Goal: Information Seeking & Learning: Understand process/instructions

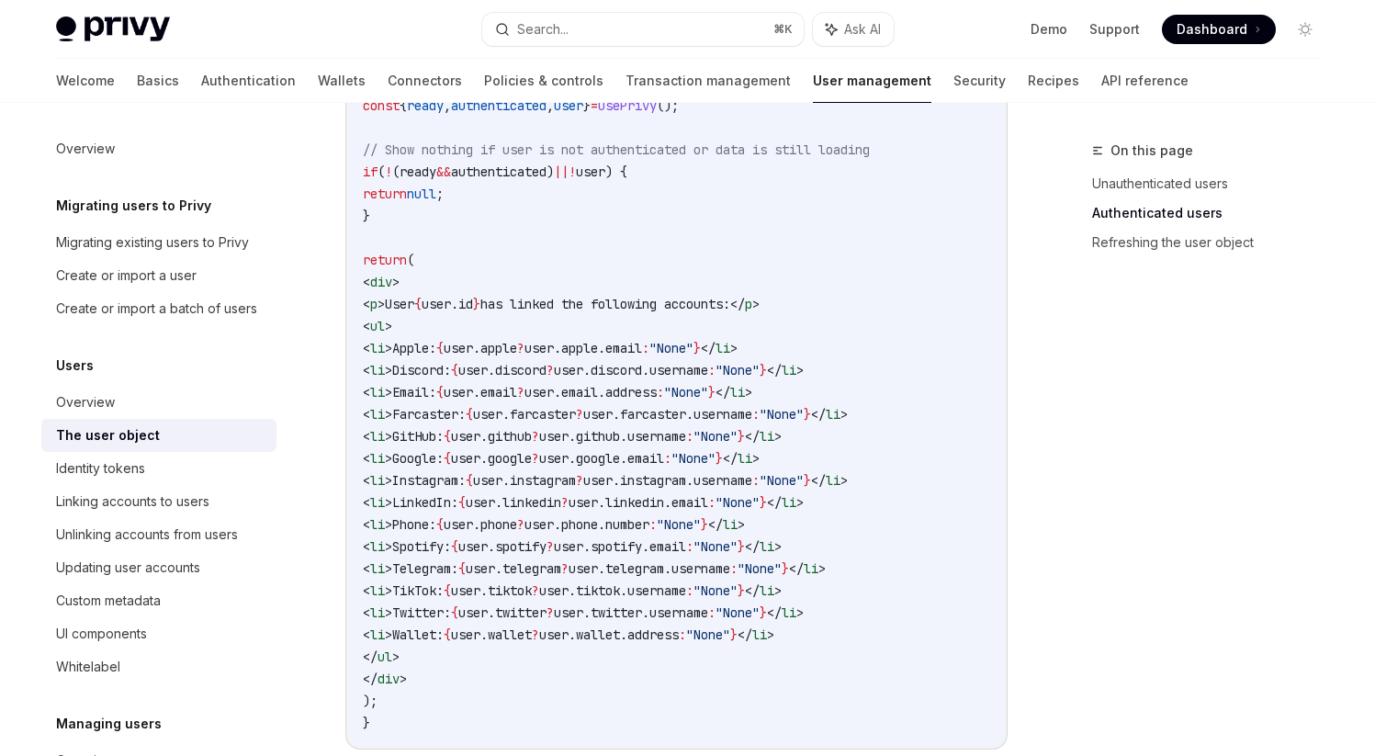
scroll to position [1781, 0]
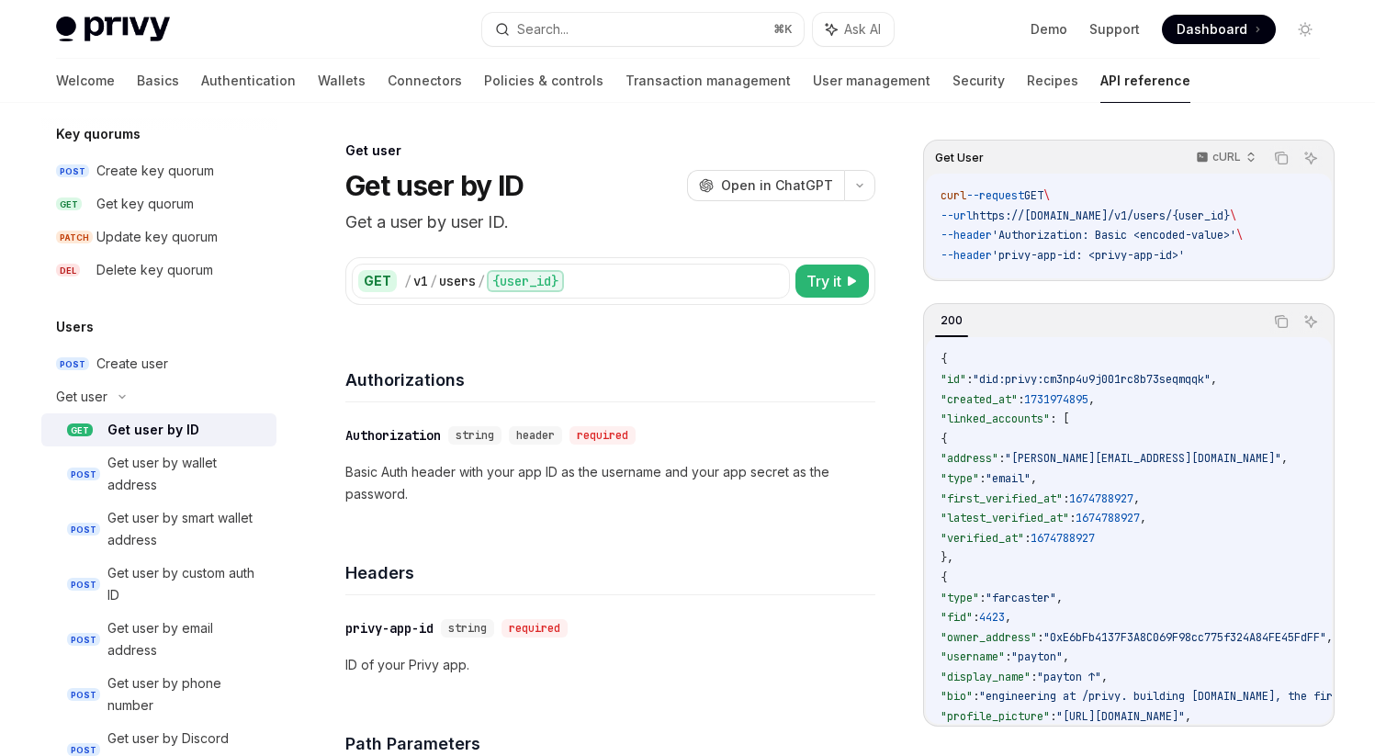
drag, startPoint x: 968, startPoint y: 438, endPoint x: 1015, endPoint y: 553, distance: 124.0
drag, startPoint x: 966, startPoint y: 438, endPoint x: 1023, endPoint y: 560, distance: 134.8
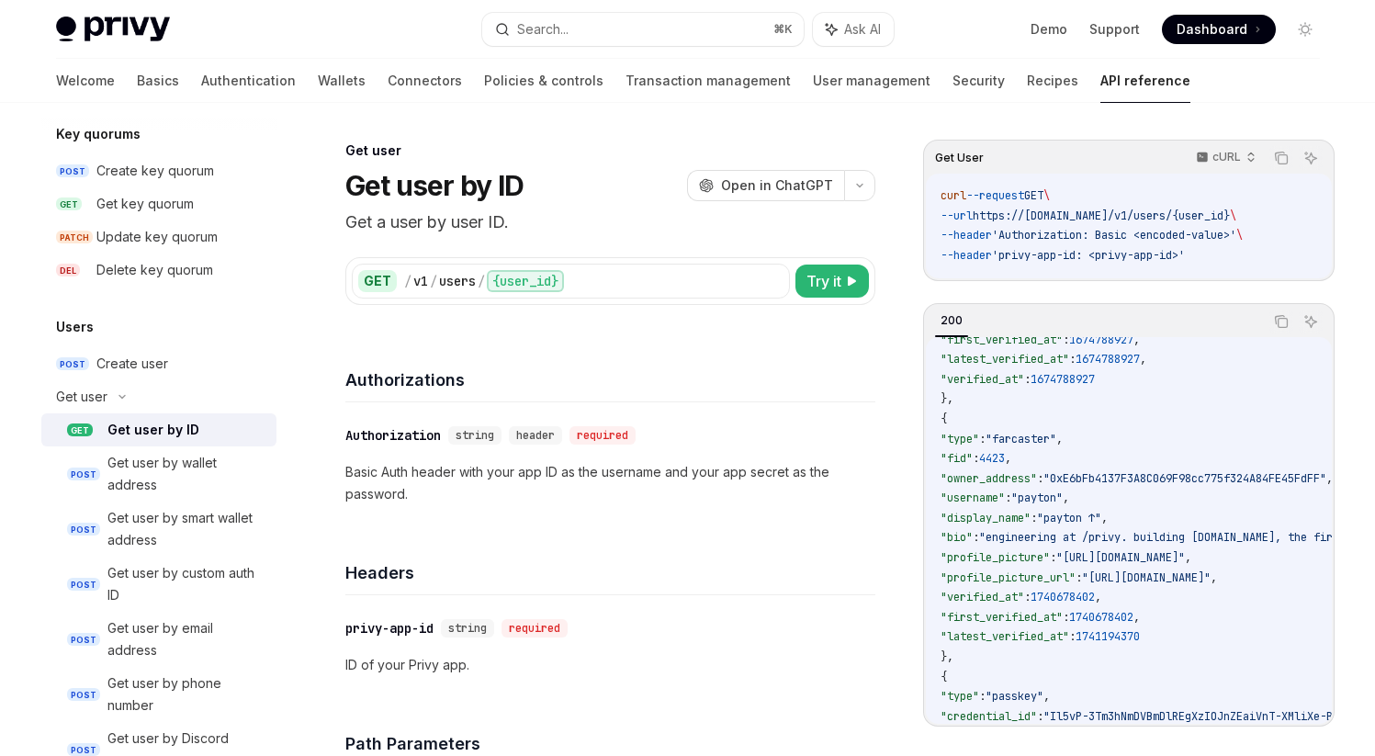
scroll to position [165, 0]
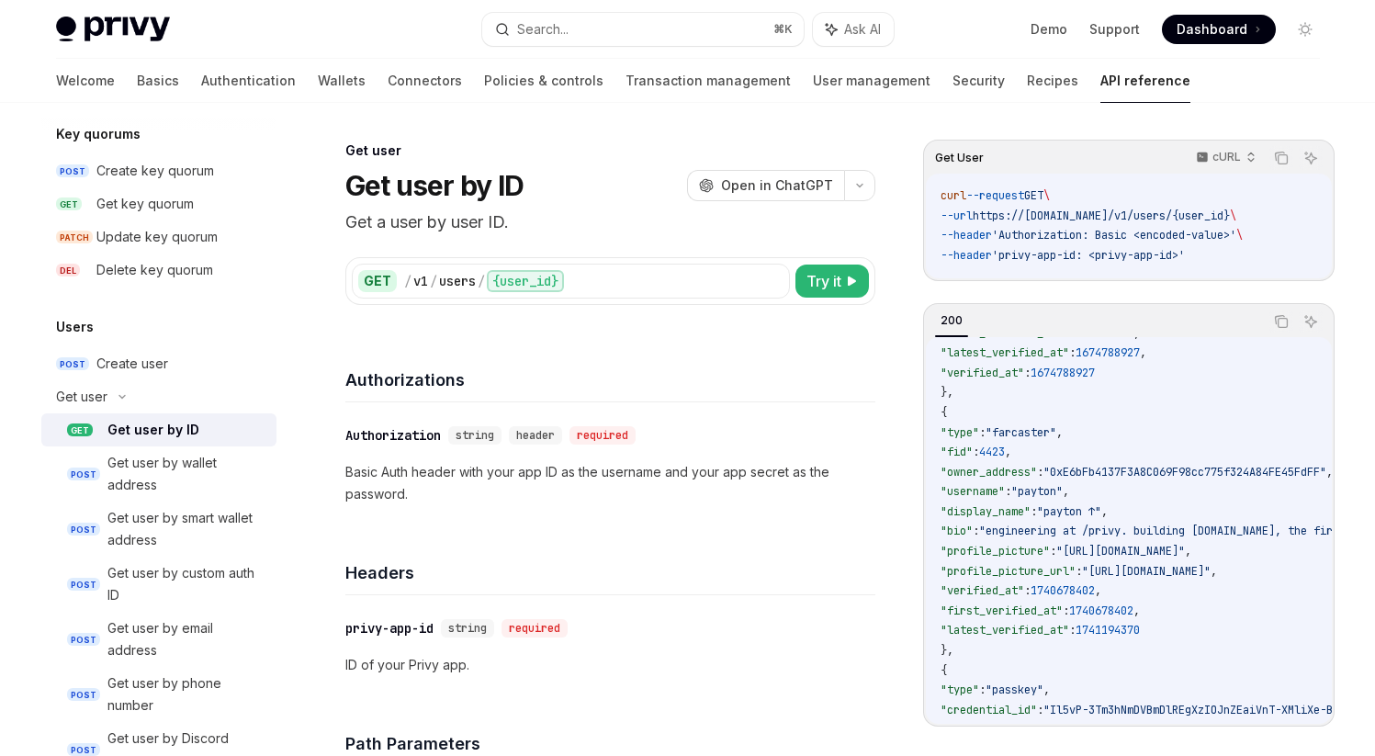
drag, startPoint x: 969, startPoint y: 416, endPoint x: 1019, endPoint y: 651, distance: 240.3
click at [1019, 651] on code "{ "id" : "did:privy:cm3np4u9j001rc8b73seqmqqk" , "created_at" : 1731974895 , "l…" at bounding box center [1395, 651] width 908 height 932
drag, startPoint x: 968, startPoint y: 414, endPoint x: 1012, endPoint y: 659, distance: 248.3
click at [1012, 659] on code "{ "id" : "did:privy:cm3np4u9j001rc8b73seqmqqk" , "created_at" : 1731974895 , "l…" at bounding box center [1395, 651] width 908 height 932
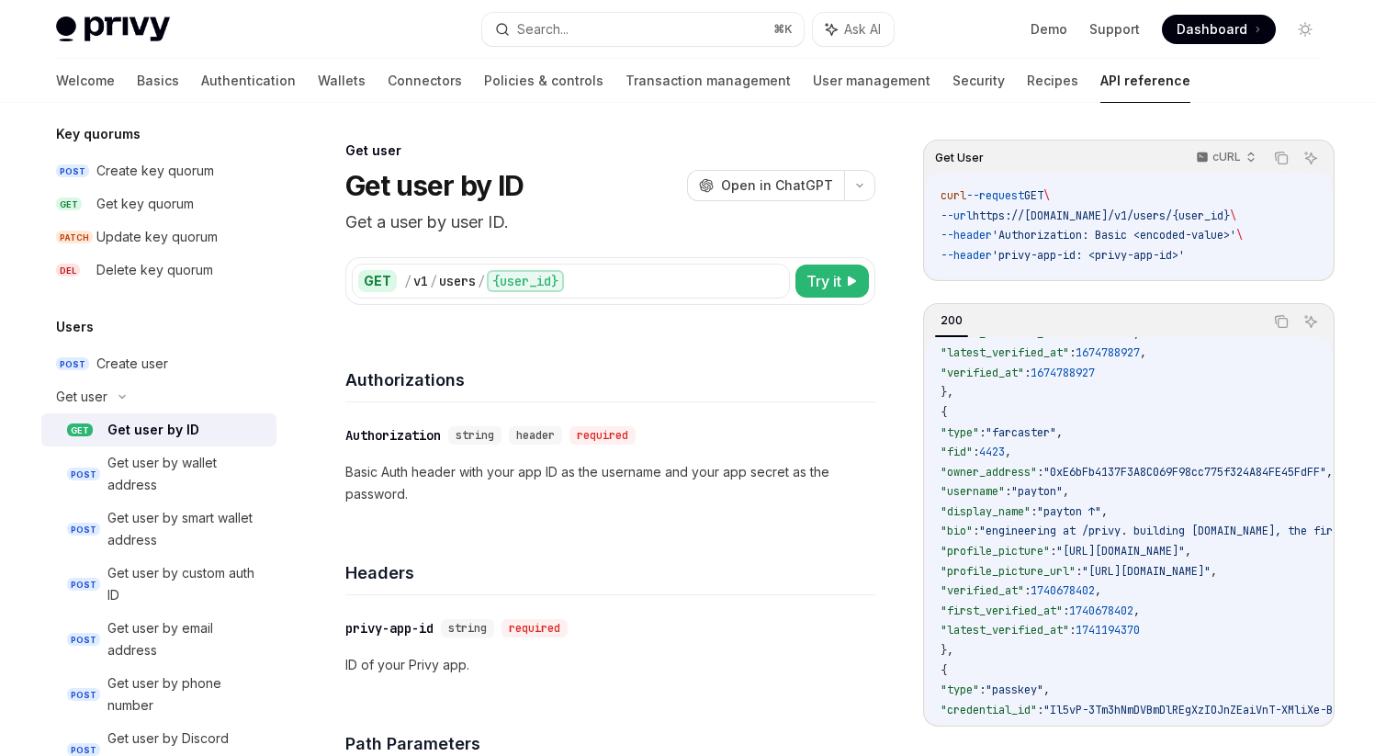
click at [1046, 660] on code "{ "id" : "did:privy:cm3np4u9j001rc8b73seqmqqk" , "created_at" : 1731974895 , "l…" at bounding box center [1395, 651] width 908 height 932
drag, startPoint x: 970, startPoint y: 413, endPoint x: 1008, endPoint y: 643, distance: 232.7
click at [1008, 643] on code "{ "id" : "did:privy:cm3np4u9j001rc8b73seqmqqk" , "created_at" : 1731974895 , "l…" at bounding box center [1395, 651] width 908 height 932
click at [1039, 657] on code "{ "id" : "did:privy:cm3np4u9j001rc8b73seqmqqk" , "created_at" : 1731974895 , "l…" at bounding box center [1395, 651] width 908 height 932
drag, startPoint x: 966, startPoint y: 414, endPoint x: 995, endPoint y: 655, distance: 242.3
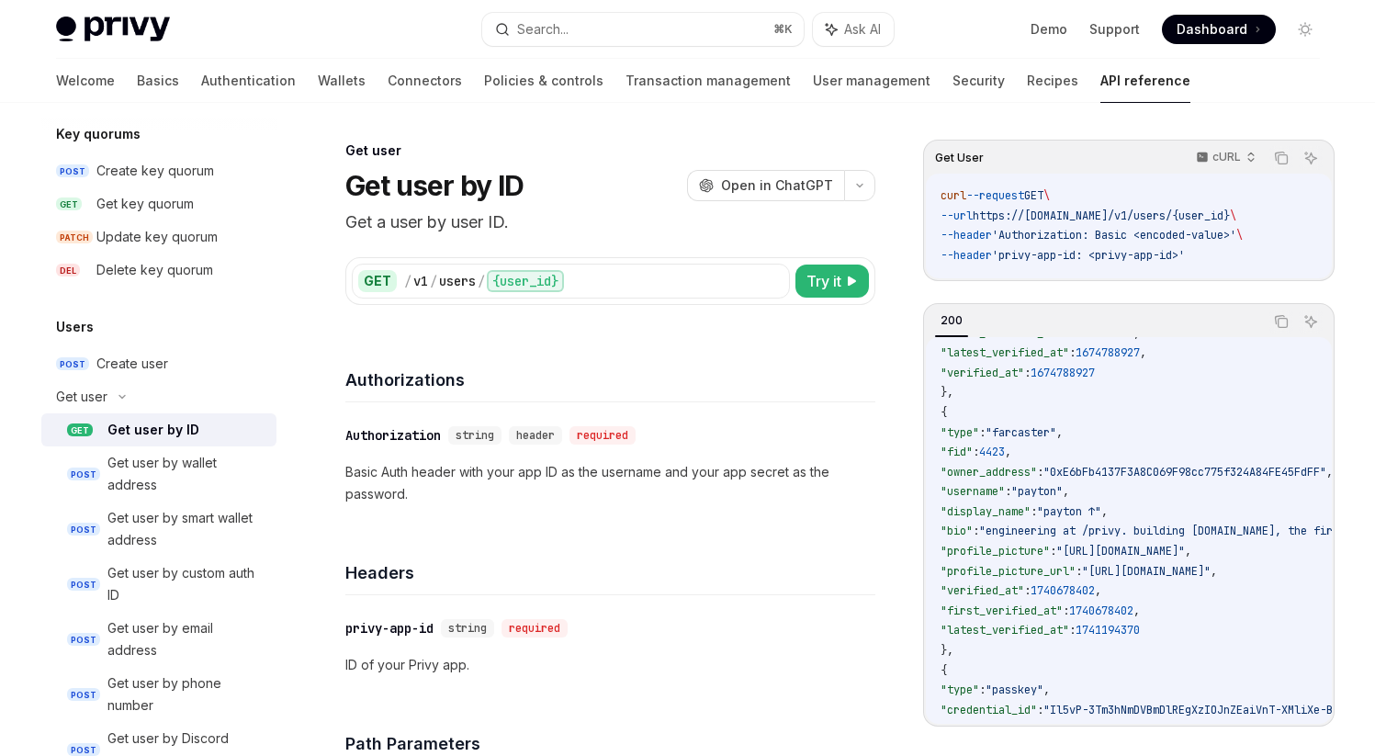
click at [995, 655] on code "{ "id" : "did:privy:cm3np4u9j001rc8b73seqmqqk" , "created_at" : 1731974895 , "l…" at bounding box center [1395, 651] width 908 height 932
click at [1040, 655] on code "{ "id" : "did:privy:cm3np4u9j001rc8b73seqmqqk" , "created_at" : 1731974895 , "l…" at bounding box center [1395, 651] width 908 height 932
drag, startPoint x: 967, startPoint y: 414, endPoint x: 1014, endPoint y: 653, distance: 243.4
click at [1014, 653] on code "{ "id" : "did:privy:cm3np4u9j001rc8b73seqmqqk" , "created_at" : 1731974895 , "l…" at bounding box center [1395, 651] width 908 height 932
click at [1049, 656] on code "{ "id" : "did:privy:cm3np4u9j001rc8b73seqmqqk" , "created_at" : 1731974895 , "l…" at bounding box center [1395, 651] width 908 height 932
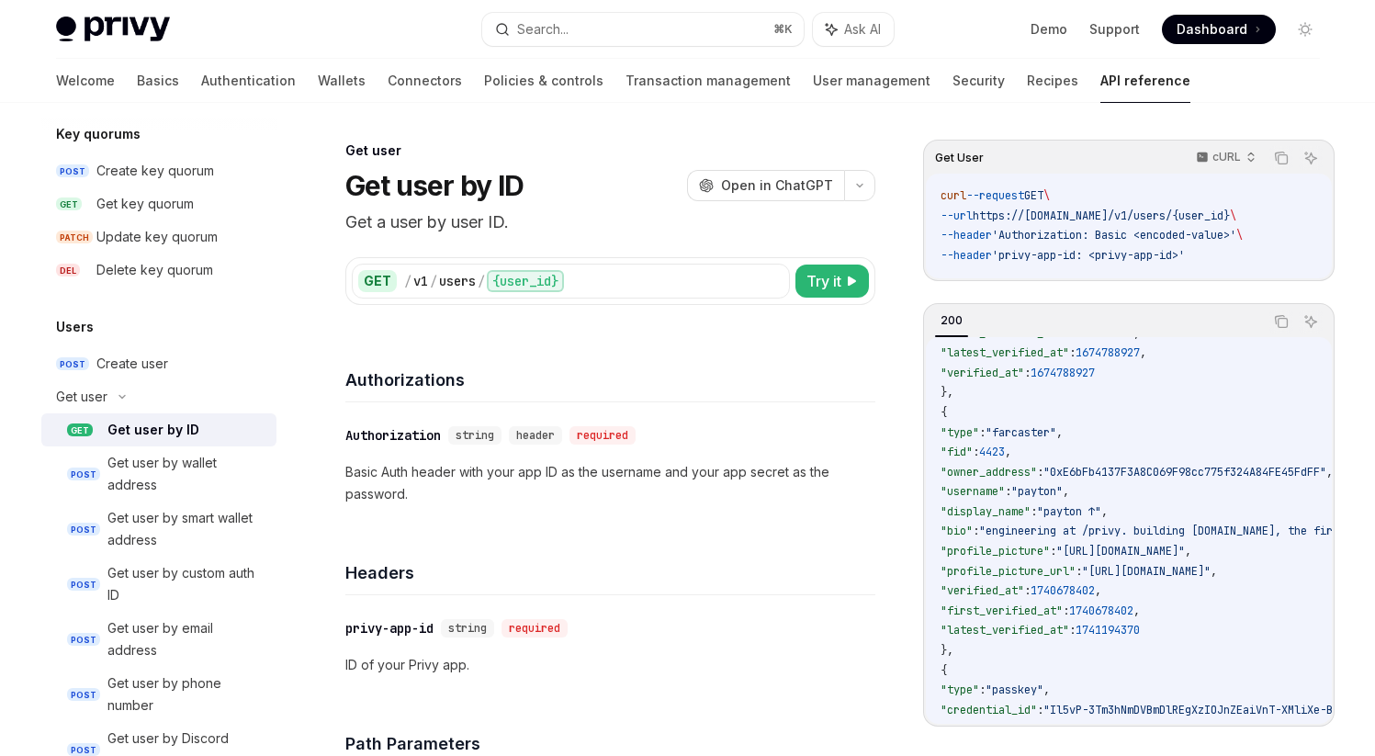
drag, startPoint x: 968, startPoint y: 411, endPoint x: 1039, endPoint y: 658, distance: 257.0
click at [1039, 658] on code "{ "id" : "did:privy:cm3np4u9j001rc8b73seqmqqk" , "created_at" : 1731974895 , "l…" at bounding box center [1395, 651] width 908 height 932
click at [979, 538] on span ":" at bounding box center [976, 531] width 6 height 15
drag, startPoint x: 967, startPoint y: 413, endPoint x: 1028, endPoint y: 642, distance: 236.6
click at [1028, 642] on code "{ "id" : "did:privy:cm3np4u9j001rc8b73seqmqqk" , "created_at" : 1731974895 , "l…" at bounding box center [1395, 651] width 908 height 932
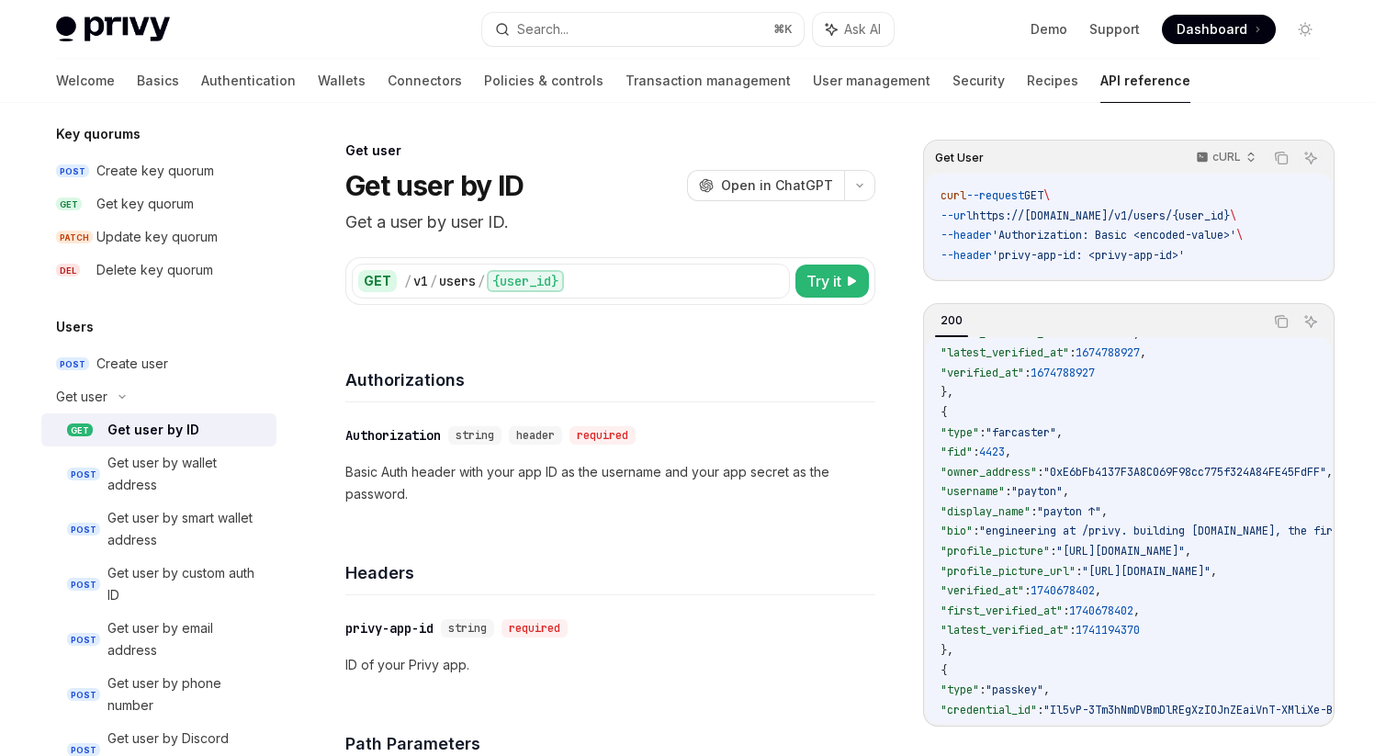
click at [1047, 649] on code "{ "id" : "did:privy:cm3np4u9j001rc8b73seqmqqk" , "created_at" : 1731974895 , "l…" at bounding box center [1395, 651] width 908 height 932
drag, startPoint x: 969, startPoint y: 413, endPoint x: 1030, endPoint y: 640, distance: 234.8
click at [1030, 640] on code "{ "id" : "did:privy:cm3np4u9j001rc8b73seqmqqk" , "created_at" : 1731974895 , "l…" at bounding box center [1395, 651] width 908 height 932
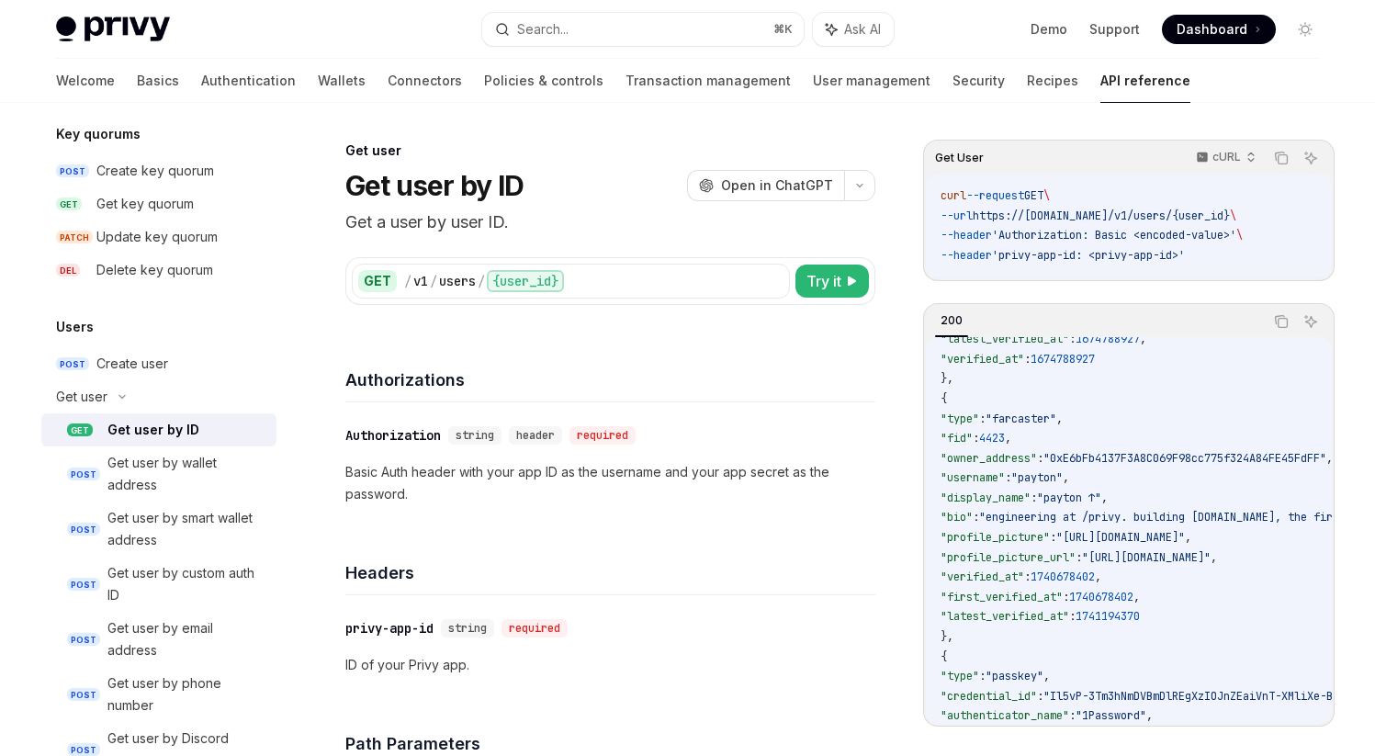
scroll to position [171, 0]
